Goal: Find specific page/section: Find specific page/section

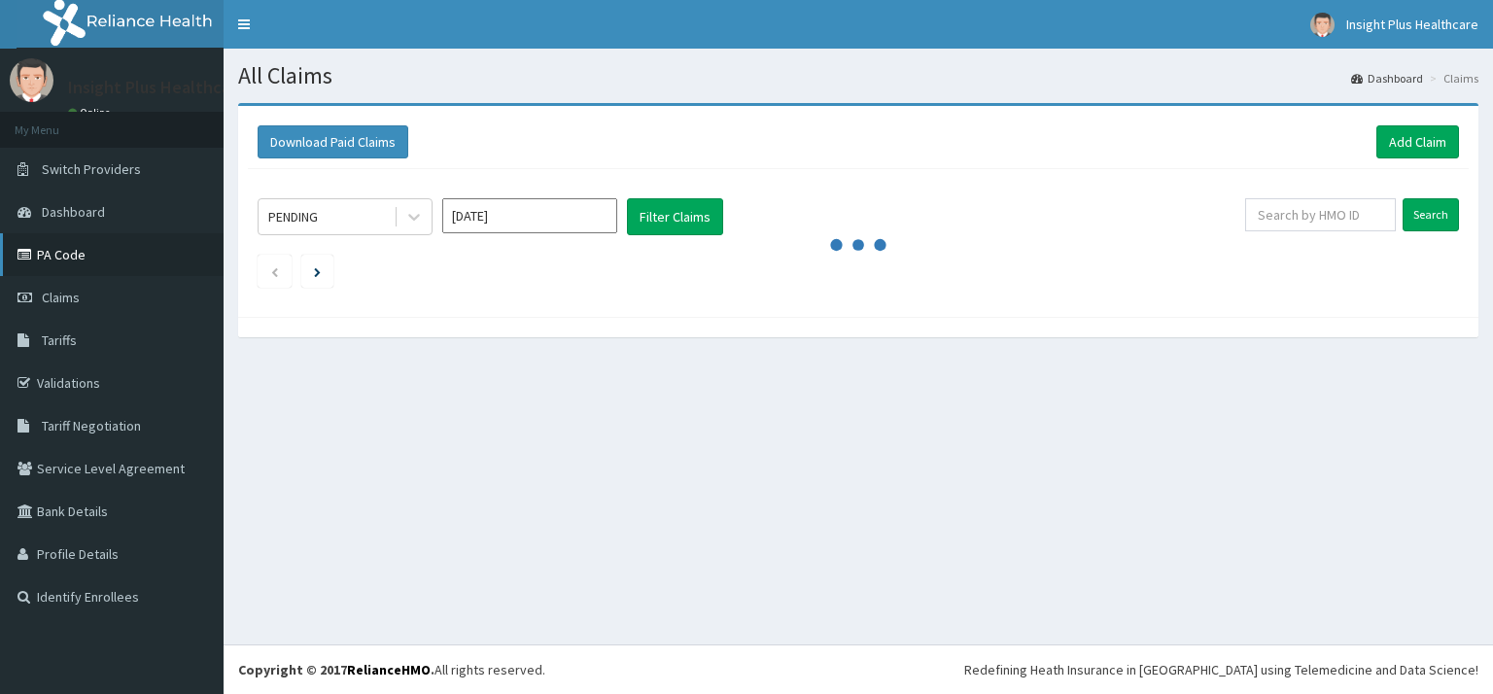
click at [77, 252] on link "PA Code" at bounding box center [112, 254] width 224 height 43
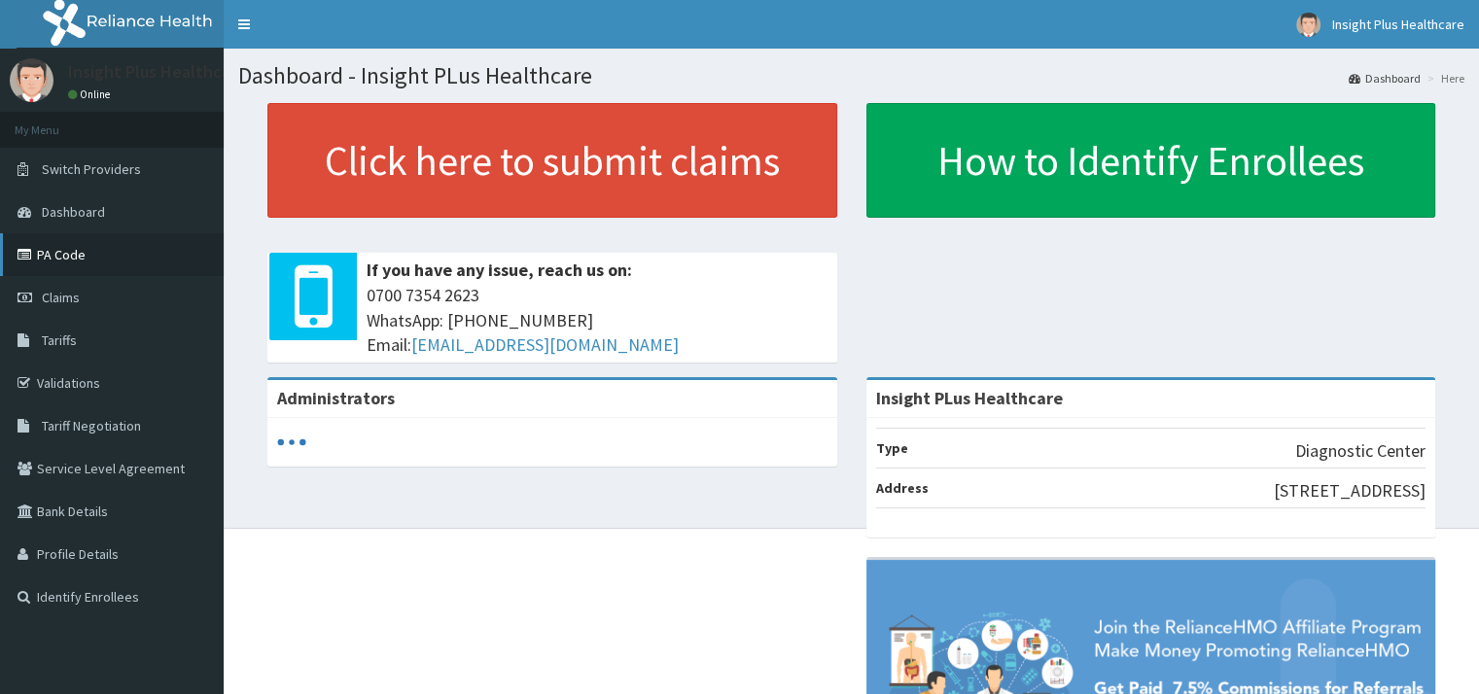
click at [101, 248] on link "PA Code" at bounding box center [112, 254] width 224 height 43
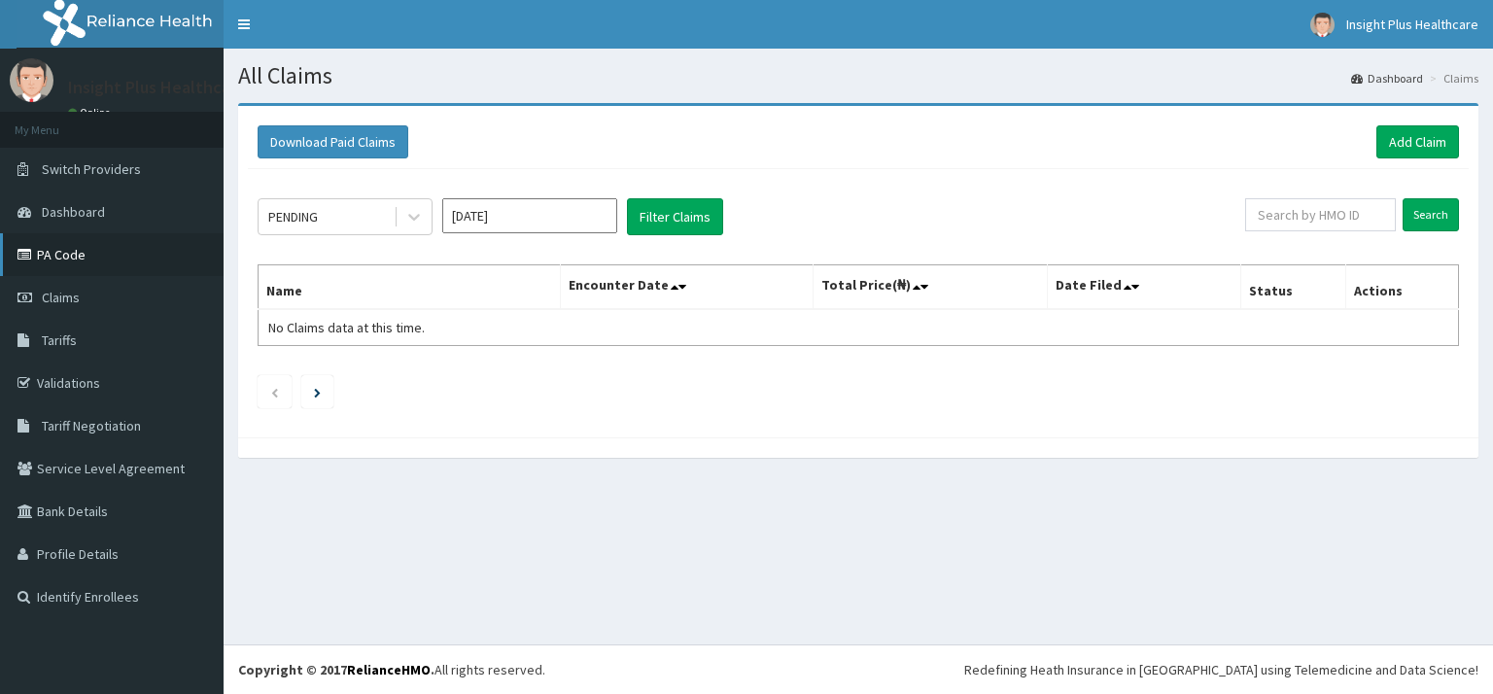
click at [91, 249] on link "PA Code" at bounding box center [112, 254] width 224 height 43
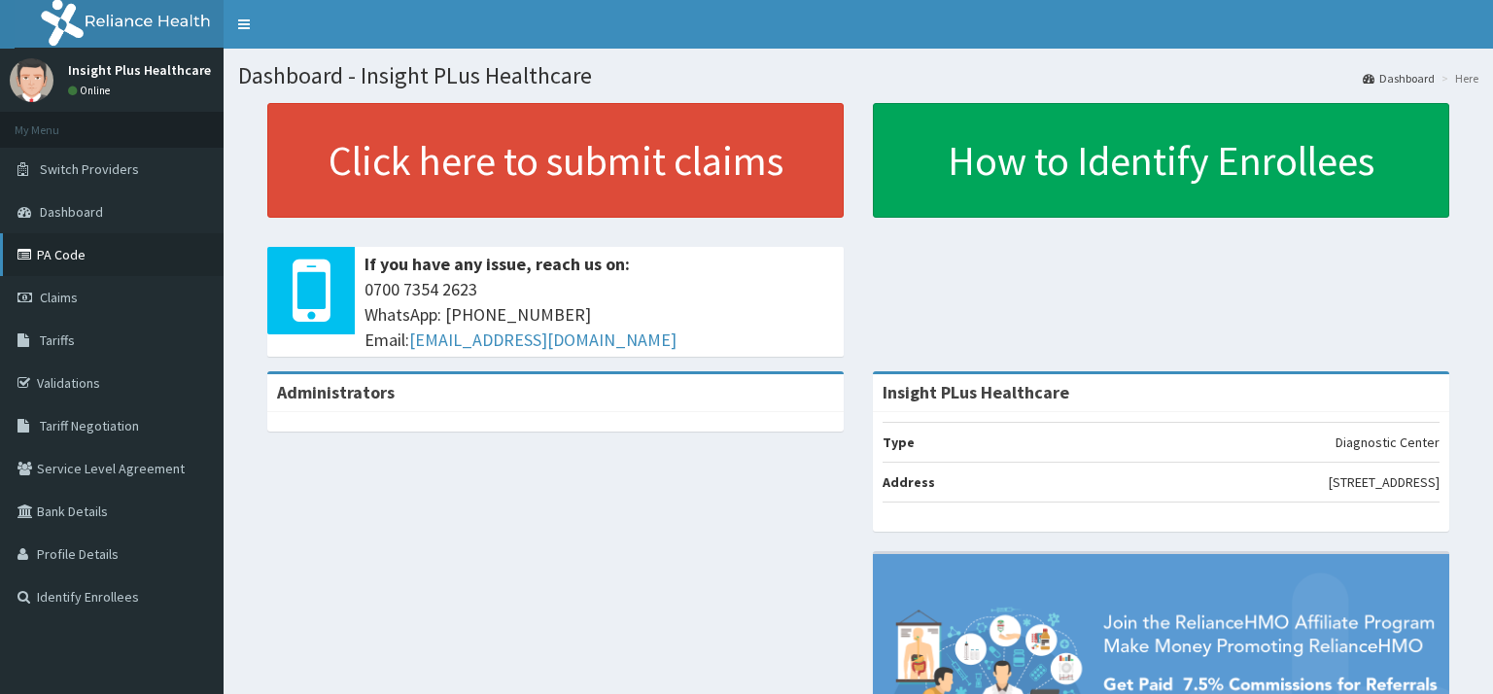
click at [74, 264] on link "PA Code" at bounding box center [112, 254] width 224 height 43
